Goal: Information Seeking & Learning: Find contact information

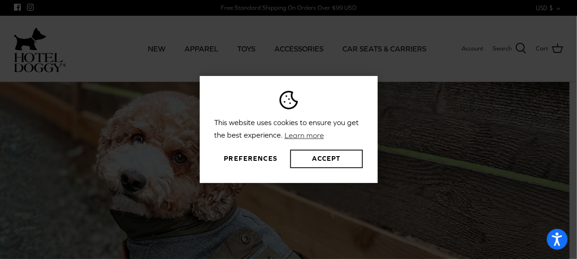
click at [327, 160] on button "Accept" at bounding box center [326, 159] width 72 height 19
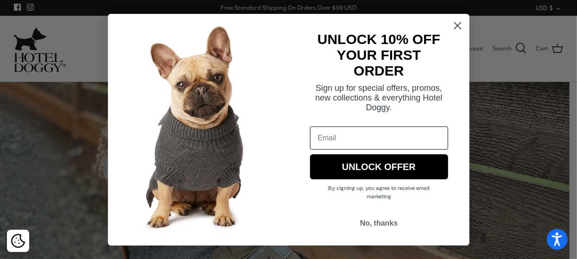
click at [455, 27] on icon "Close dialog" at bounding box center [457, 25] width 6 height 6
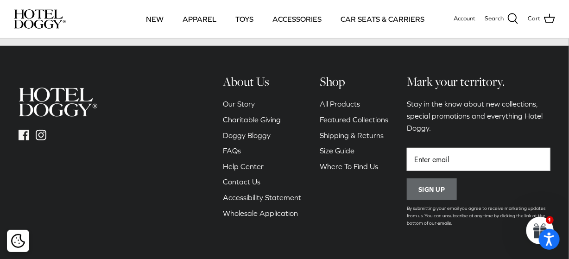
scroll to position [1313, 0]
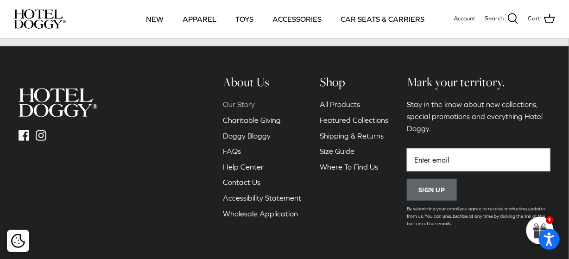
click at [252, 104] on link "Our Story" at bounding box center [239, 104] width 32 height 8
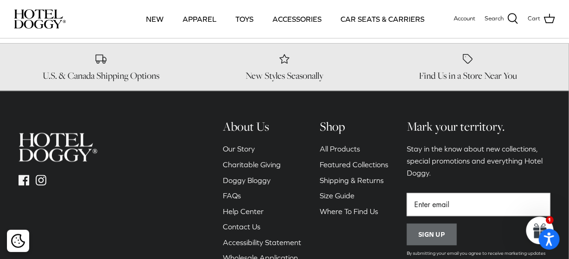
scroll to position [556, 0]
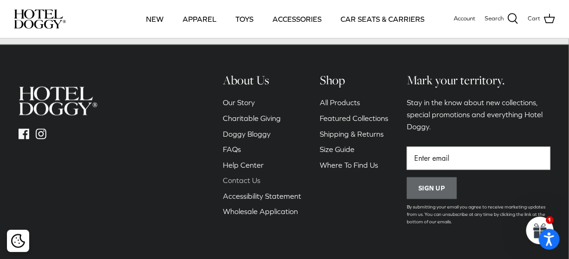
click at [255, 182] on link "Contact Us" at bounding box center [242, 181] width 38 height 8
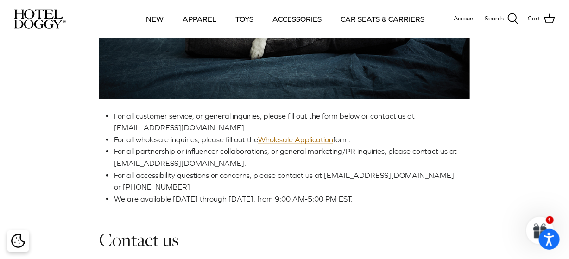
scroll to position [185, 0]
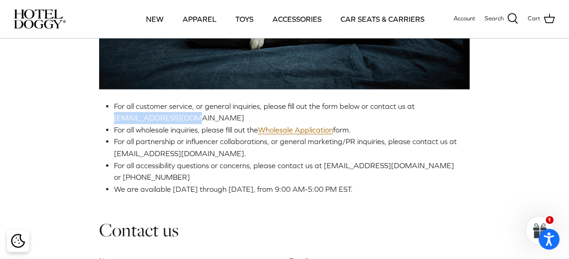
drag, startPoint x: 191, startPoint y: 116, endPoint x: 150, endPoint y: 120, distance: 41.0
click at [115, 119] on li "For all customer service, or general inquiries, please fill out the form below …" at bounding box center [288, 113] width 349 height 24
copy span "woof@hoteldoggy.com"
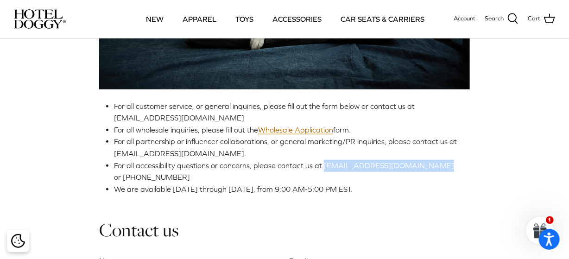
drag, startPoint x: 319, startPoint y: 166, endPoint x: 415, endPoint y: 166, distance: 96.0
click at [415, 166] on span "For all accessibility questions or concerns, please contact us at accessibility…" at bounding box center [284, 171] width 340 height 20
copy span "accessibility@hoteldoggy.com"
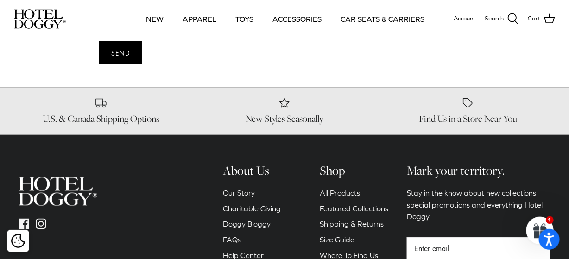
scroll to position [556, 0]
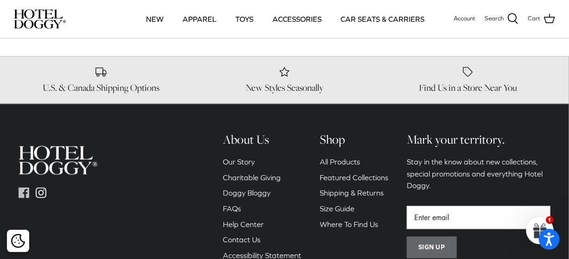
click at [28, 193] on icon "Facebook" at bounding box center [24, 193] width 11 height 11
click at [191, 190] on div "Facebook Instagram" at bounding box center [112, 194] width 186 height 13
